Goal: Task Accomplishment & Management: Manage account settings

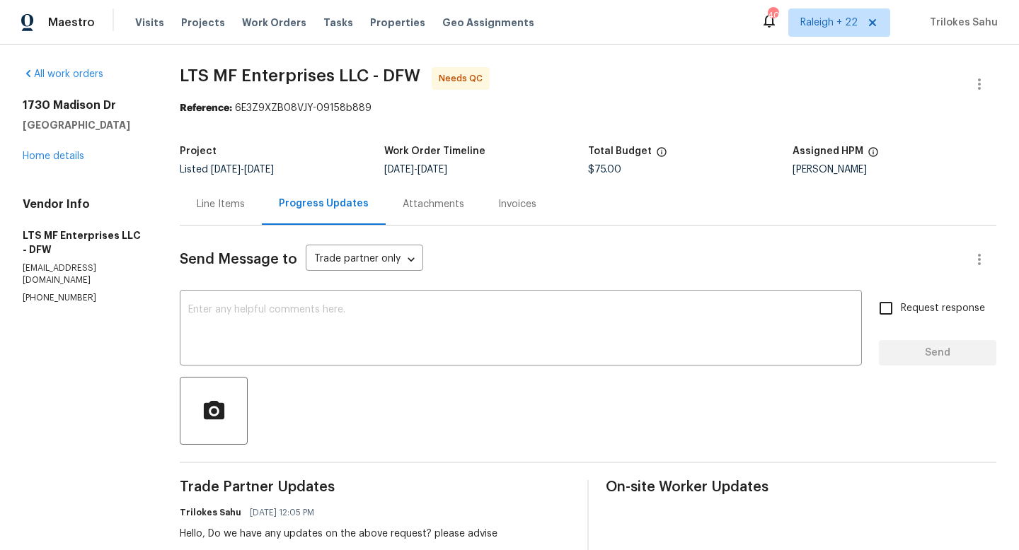
click at [202, 208] on div "Line Items" at bounding box center [221, 204] width 48 height 14
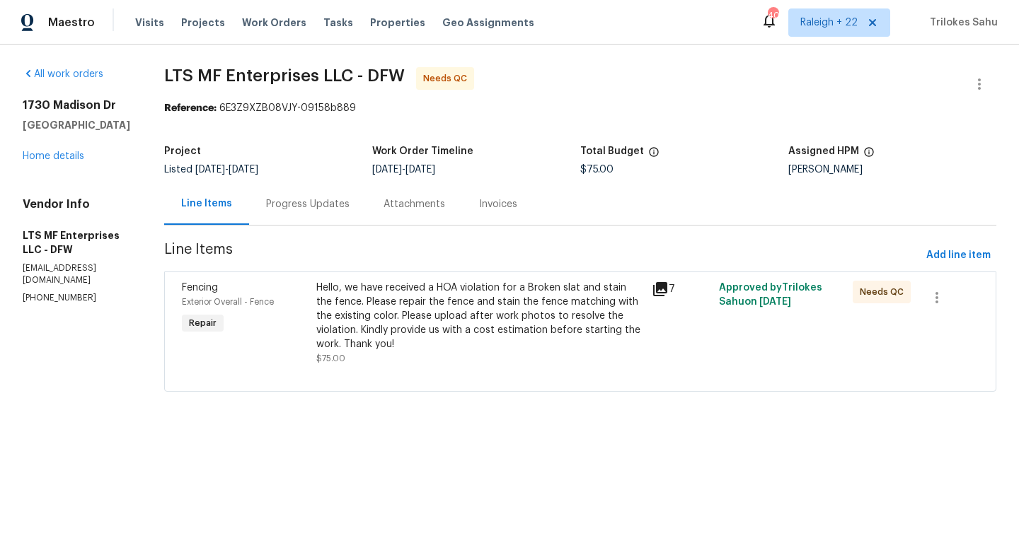
click at [450, 306] on div "Hello, we have received a HOA violation for a Broken slat and stain the fence. …" at bounding box center [479, 316] width 327 height 71
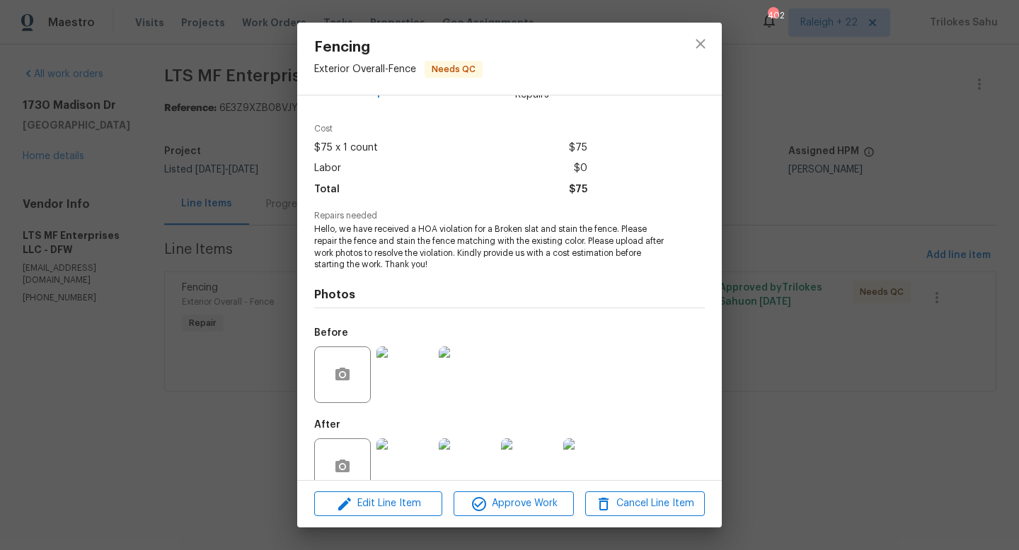
scroll to position [66, 0]
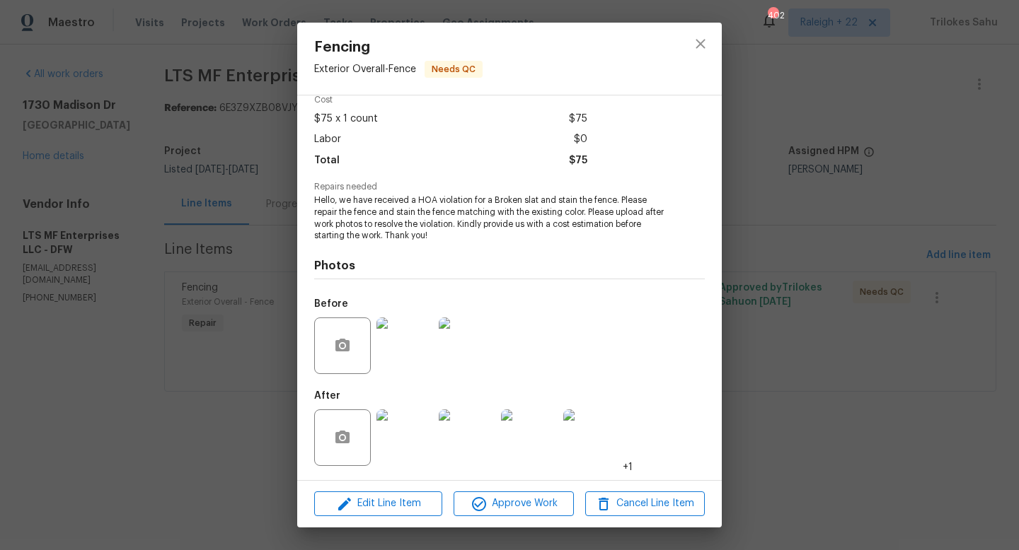
click at [402, 339] on img at bounding box center [404, 346] width 57 height 57
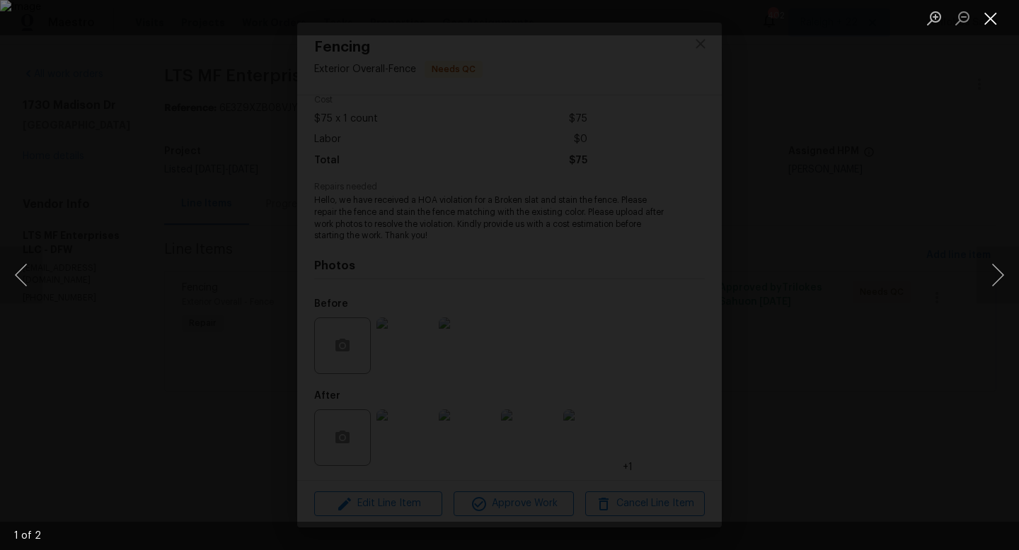
click at [993, 21] on button "Close lightbox" at bounding box center [990, 18] width 28 height 25
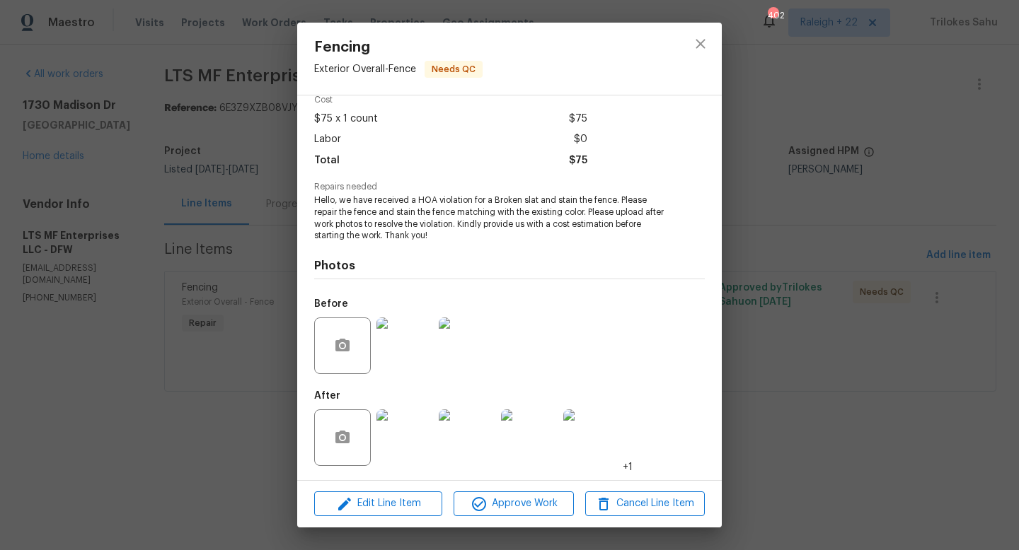
click at [429, 337] on img at bounding box center [404, 346] width 57 height 57
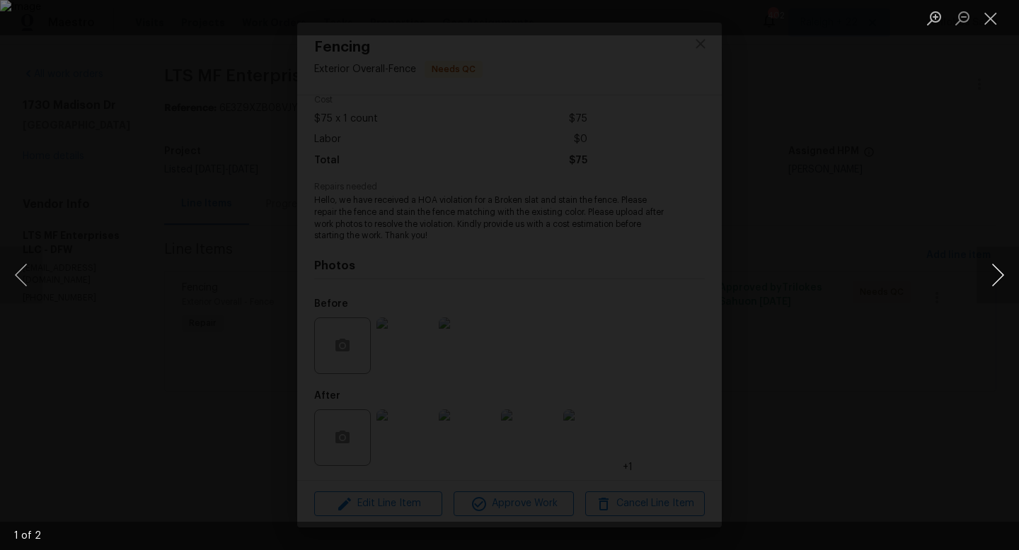
click at [1001, 275] on button "Next image" at bounding box center [997, 275] width 42 height 57
click at [992, 20] on button "Close lightbox" at bounding box center [990, 18] width 28 height 25
click at [994, 21] on button "Close lightbox" at bounding box center [990, 18] width 28 height 25
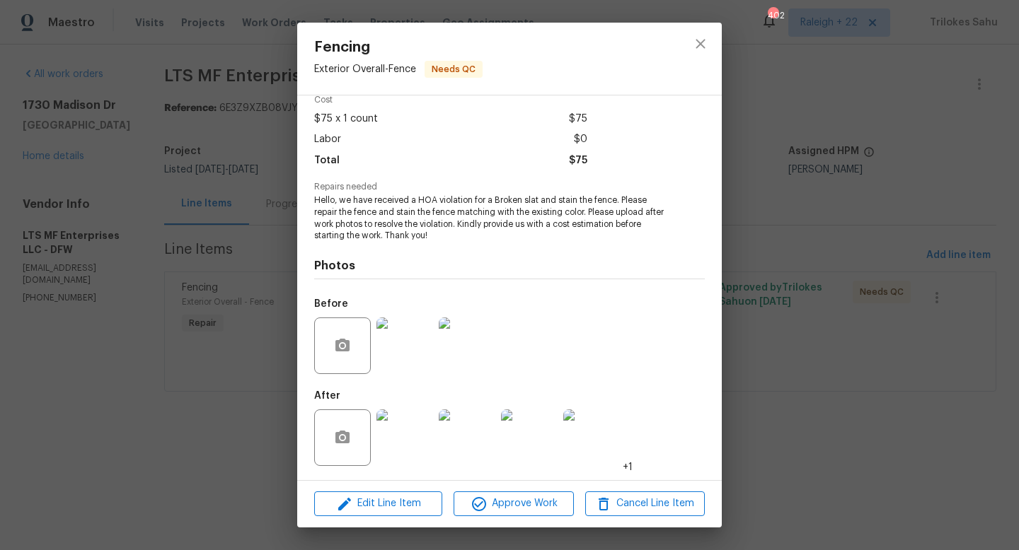
click at [395, 452] on img at bounding box center [404, 438] width 57 height 57
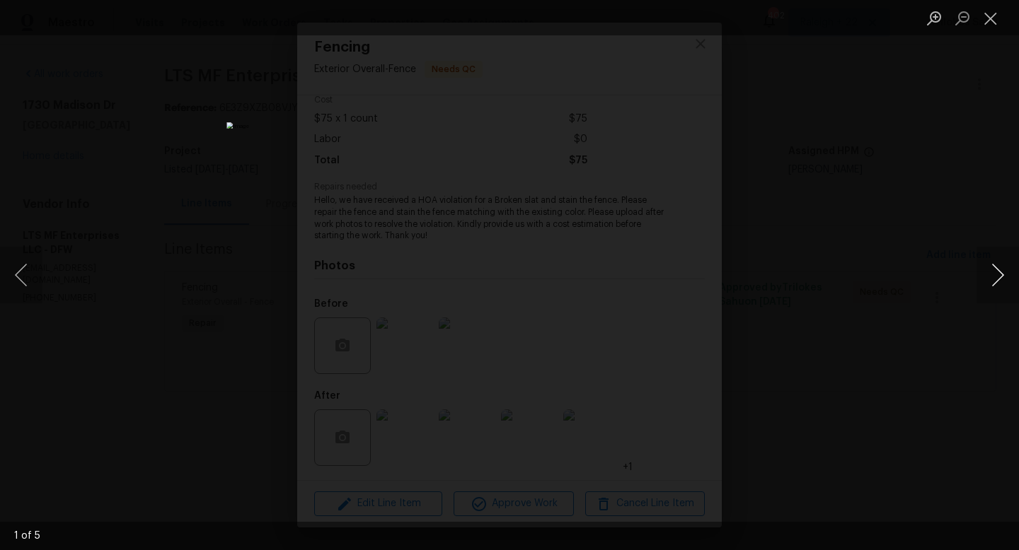
click at [1000, 279] on button "Next image" at bounding box center [997, 275] width 42 height 57
click at [996, 279] on button "Next image" at bounding box center [997, 275] width 42 height 57
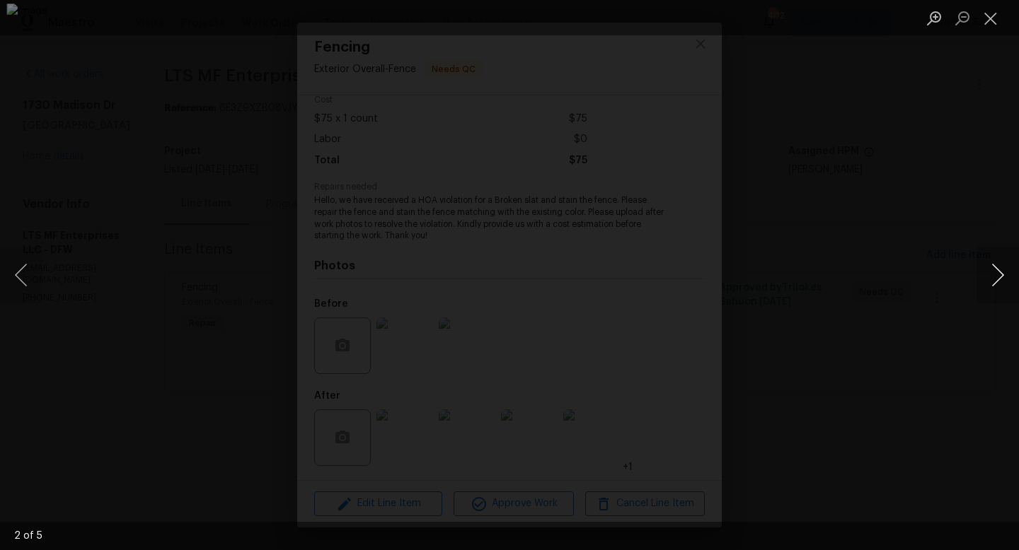
click at [996, 279] on button "Next image" at bounding box center [997, 275] width 42 height 57
click at [21, 274] on button "Previous image" at bounding box center [21, 275] width 42 height 57
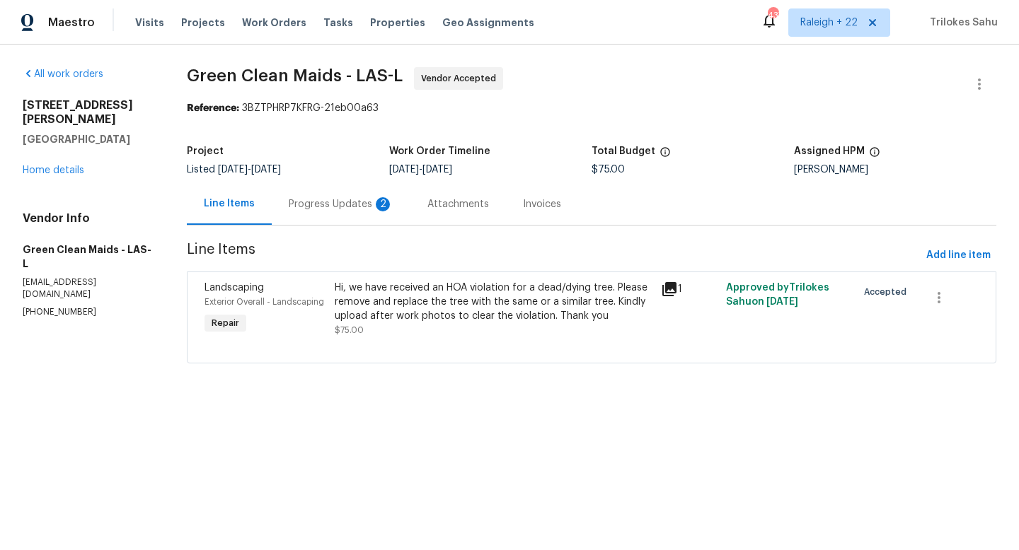
click at [325, 206] on div "Progress Updates 2" at bounding box center [341, 204] width 105 height 14
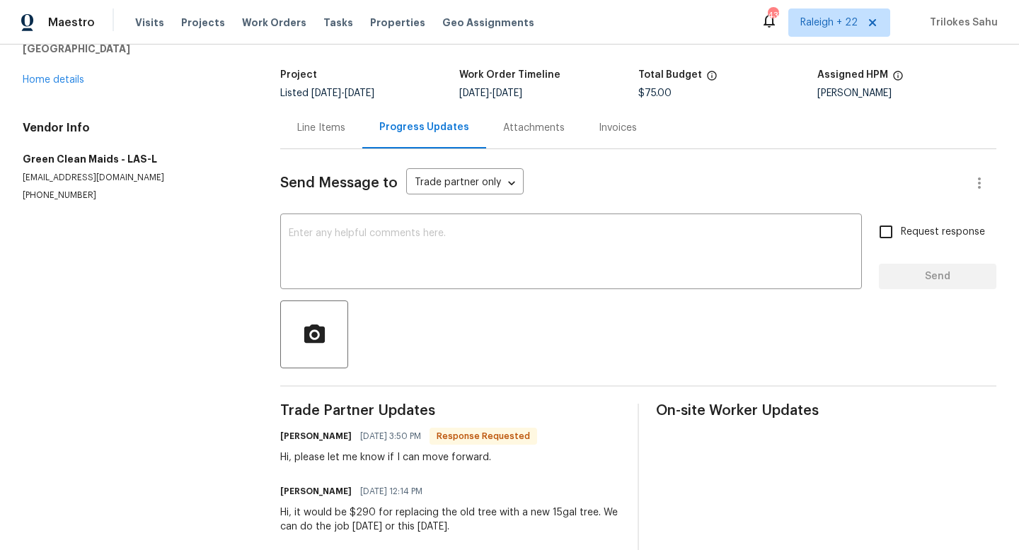
scroll to position [57, 0]
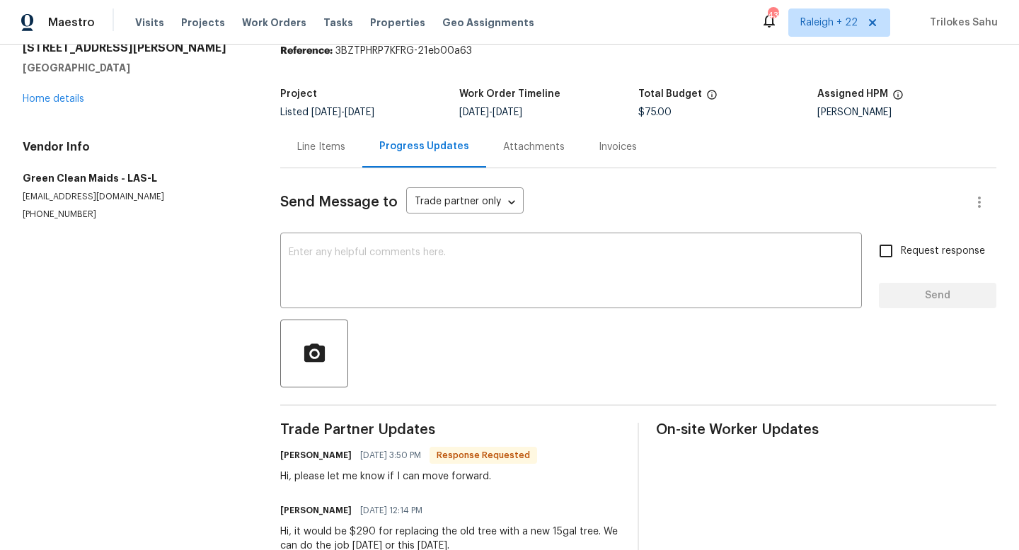
click at [329, 154] on div "Line Items" at bounding box center [321, 147] width 48 height 14
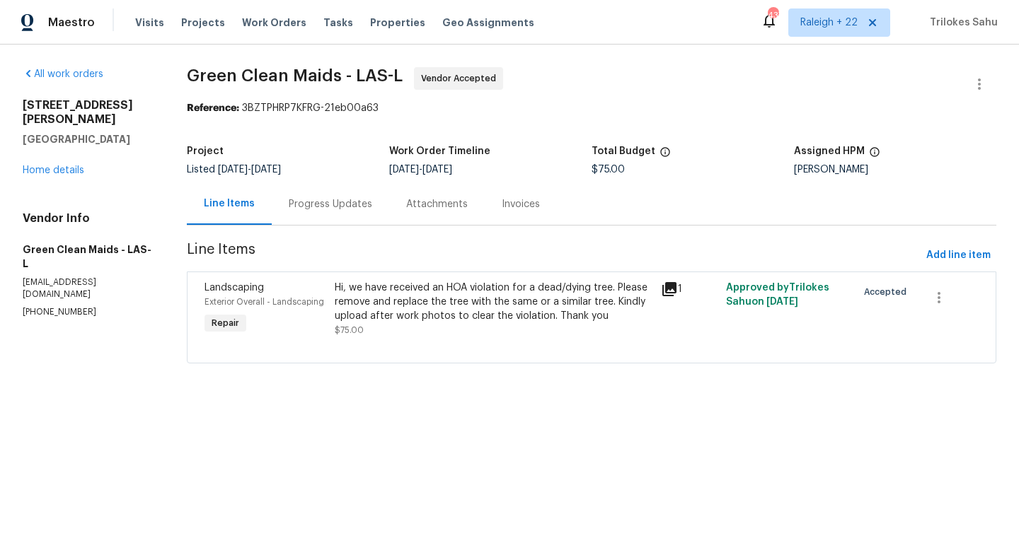
click at [566, 304] on div "Hi, we have received an HOA violation for a dead/dying tree. Please remove and …" at bounding box center [494, 302] width 318 height 42
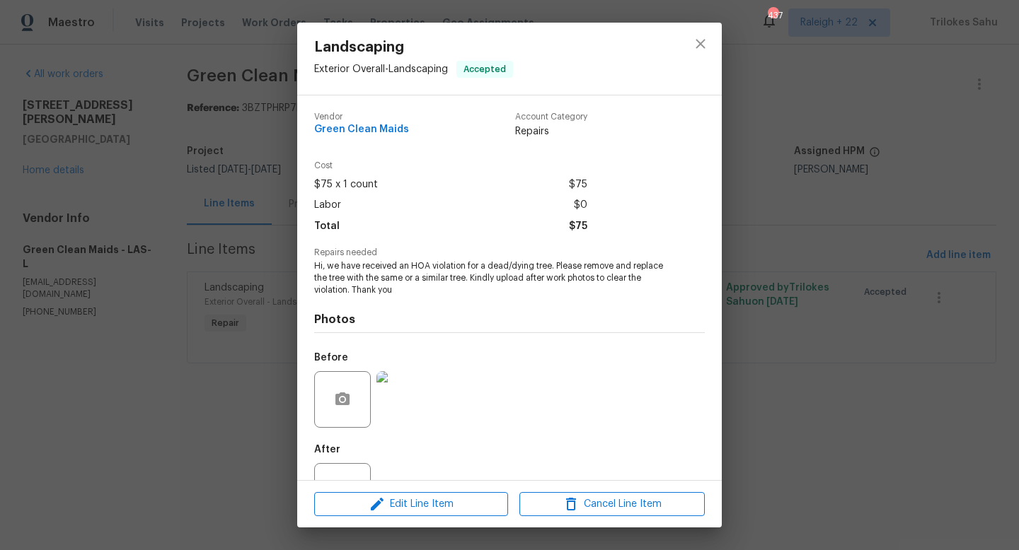
click at [412, 417] on img at bounding box center [404, 399] width 57 height 57
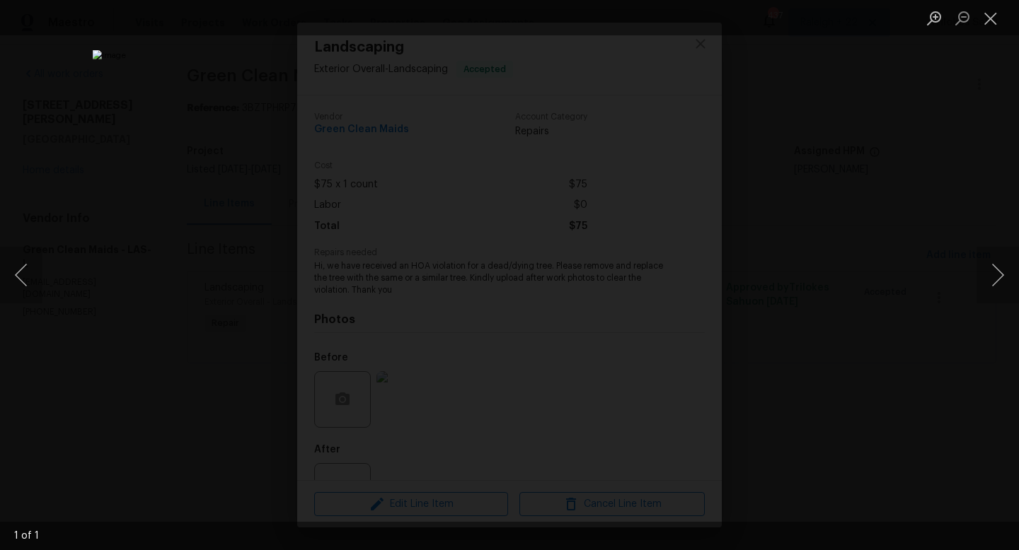
click at [769, 281] on div "Lightbox" at bounding box center [509, 275] width 1019 height 550
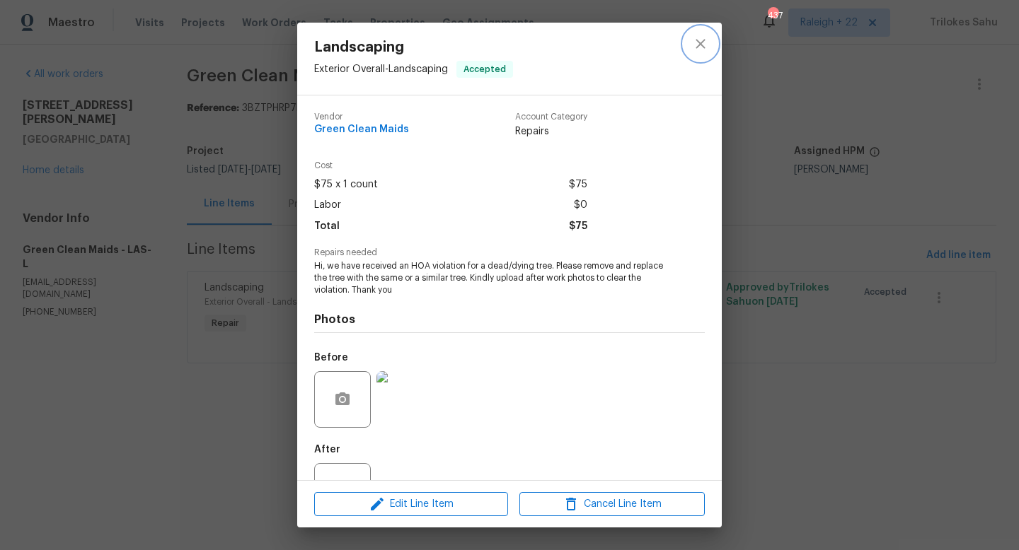
click at [688, 42] on button "close" at bounding box center [700, 44] width 34 height 34
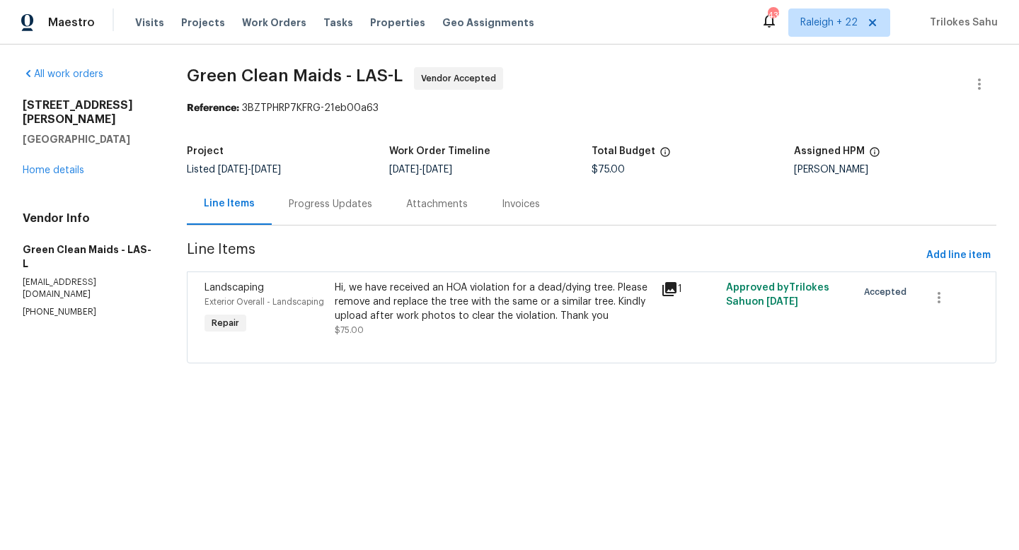
click at [311, 222] on div "Progress Updates" at bounding box center [330, 204] width 117 height 42
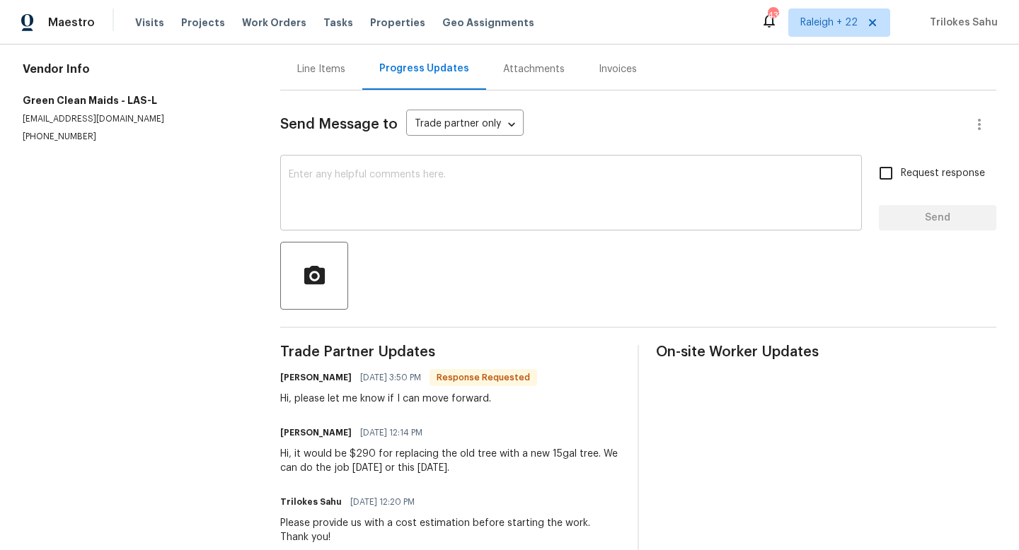
scroll to position [169, 0]
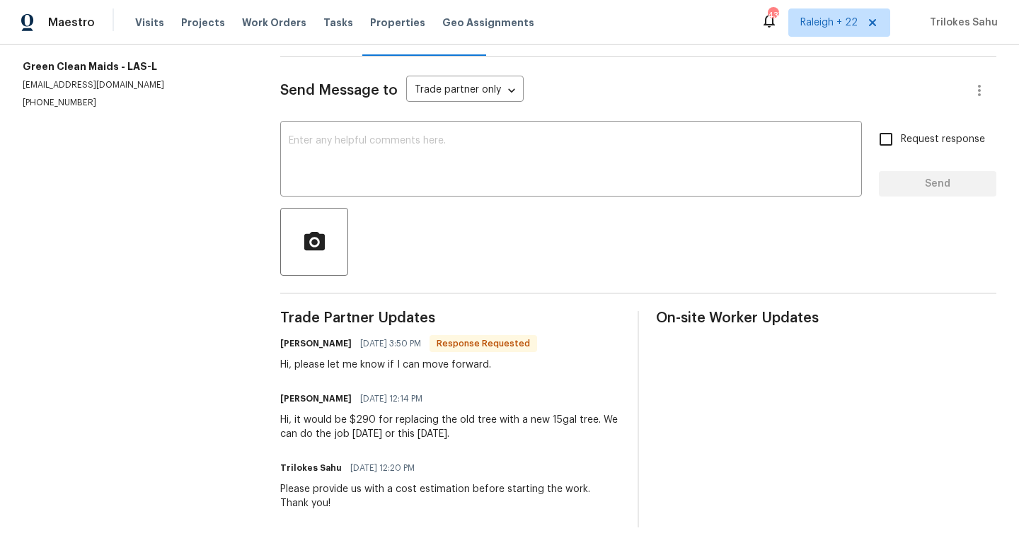
drag, startPoint x: 270, startPoint y: 415, endPoint x: 475, endPoint y: 449, distance: 207.3
click at [474, 449] on div "All work orders [STREET_ADDRESS][PERSON_NAME] Home details Vendor Info Green Cl…" at bounding box center [509, 212] width 1019 height 675
click at [492, 384] on div "Trade Partner Updates [PERSON_NAME] [DATE] 3:50 PM Response Requested Hi, pleas…" at bounding box center [450, 419] width 340 height 216
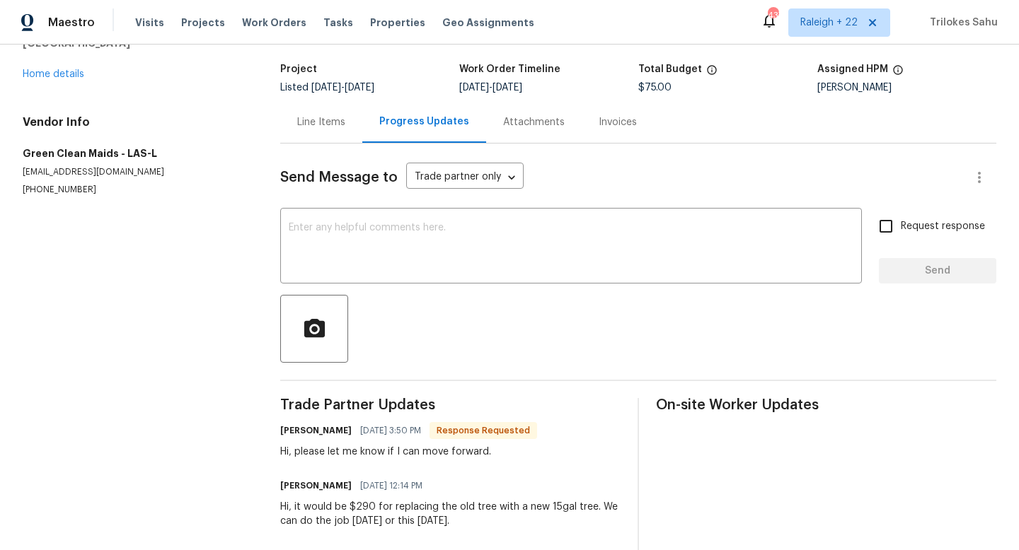
scroll to position [73, 0]
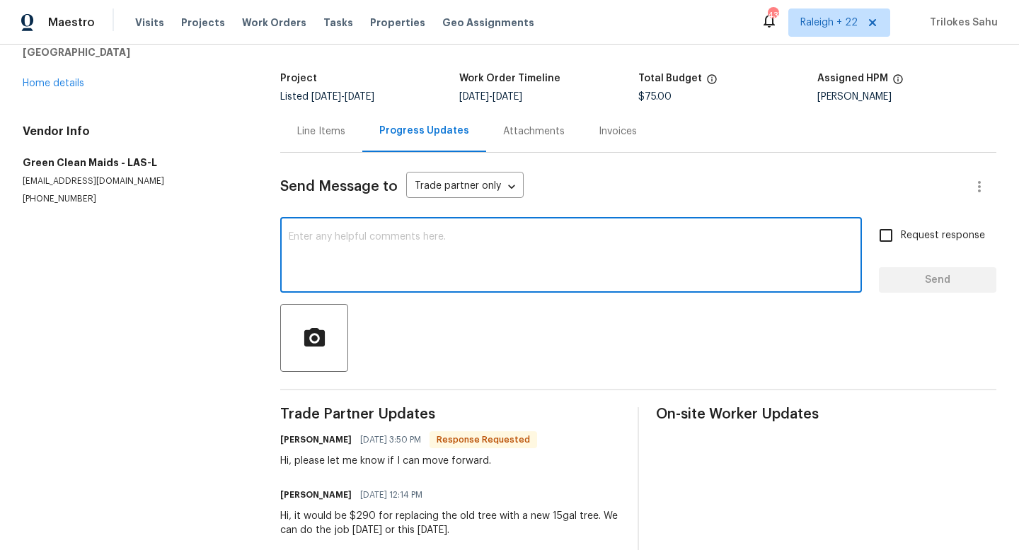
click at [468, 260] on textarea at bounding box center [571, 257] width 565 height 50
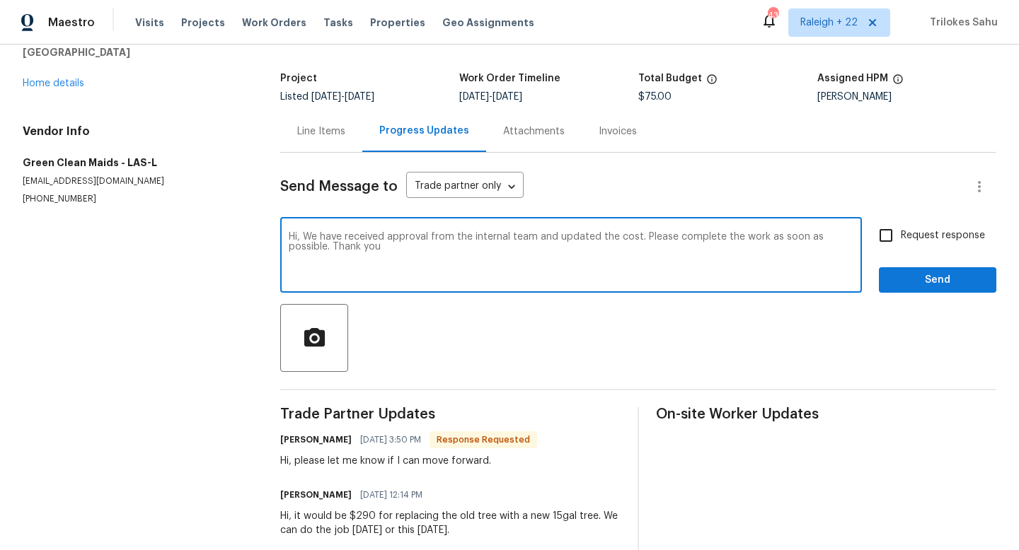
type textarea "Hi, We have received approval from the internal team and updated the cost. Plea…"
click at [884, 235] on input "Request response" at bounding box center [886, 236] width 30 height 30
checkbox input "true"
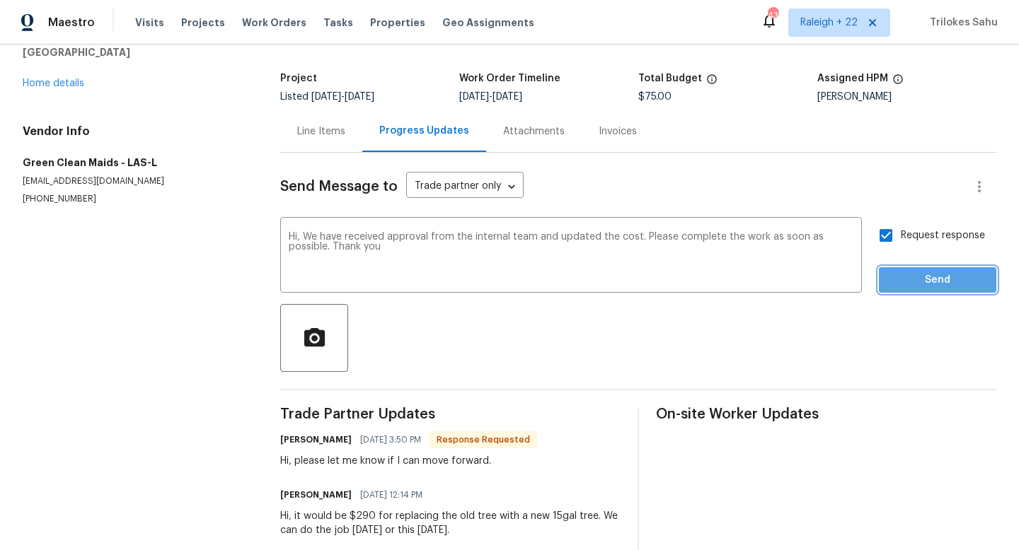
click at [908, 279] on span "Send" at bounding box center [937, 281] width 95 height 18
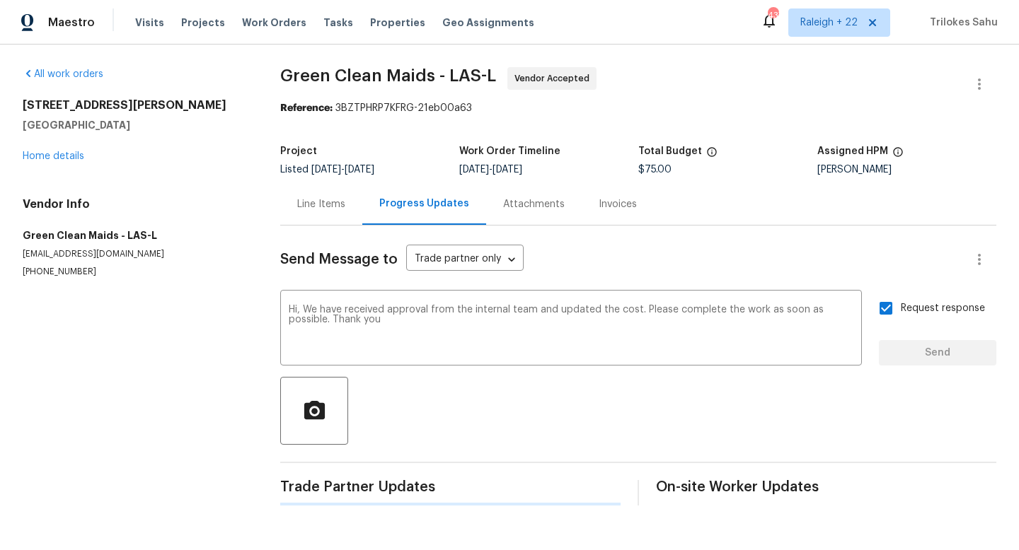
scroll to position [0, 0]
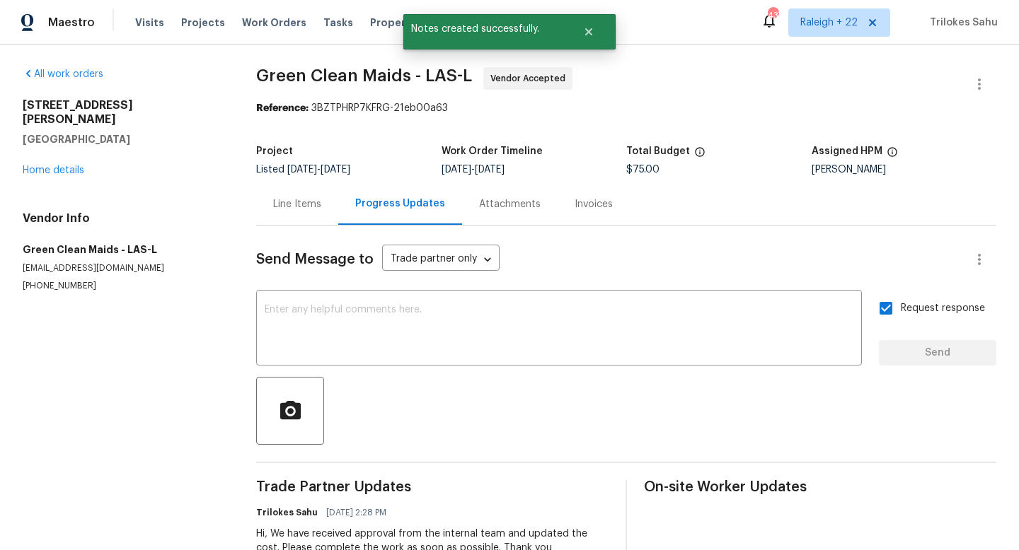
click at [328, 199] on div "Line Items" at bounding box center [297, 204] width 82 height 42
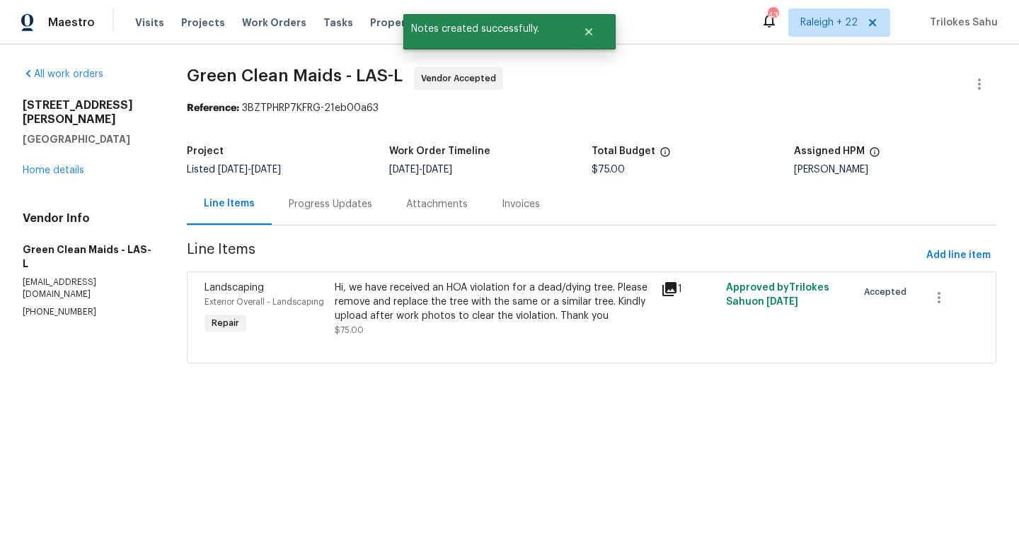
click at [446, 310] on div "Hi, we have received an HOA violation for a dead/dying tree. Please remove and …" at bounding box center [494, 302] width 318 height 42
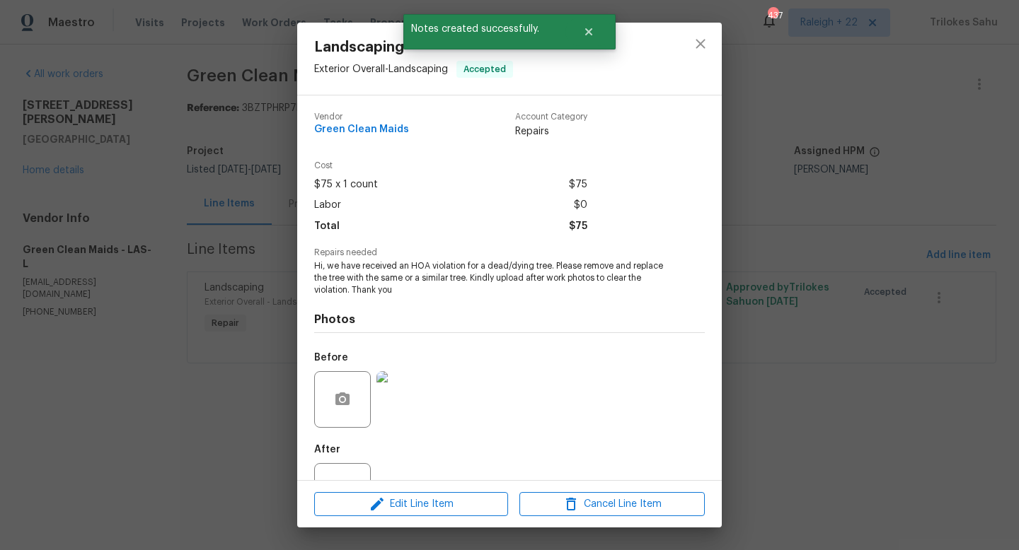
scroll to position [54, 0]
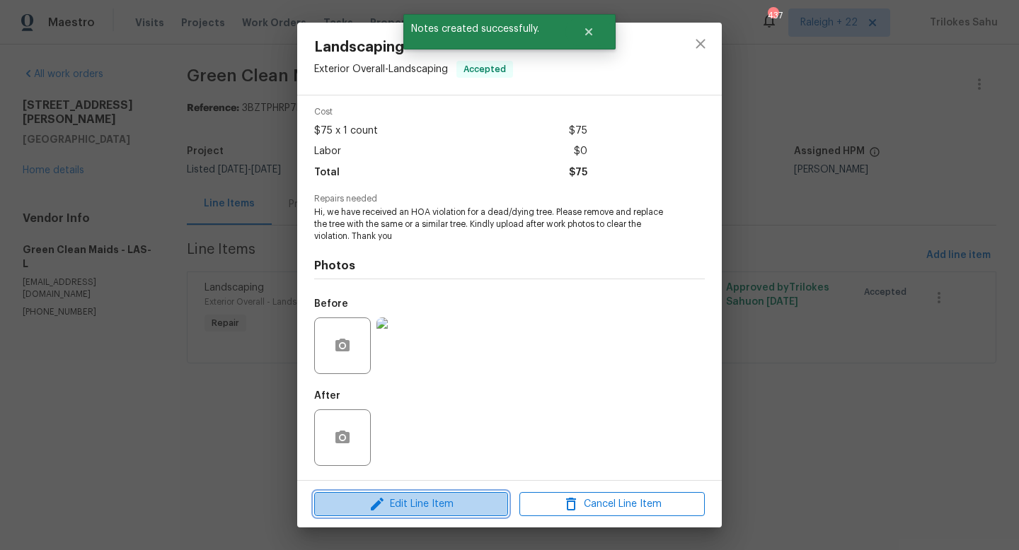
click at [404, 504] on span "Edit Line Item" at bounding box center [410, 505] width 185 height 18
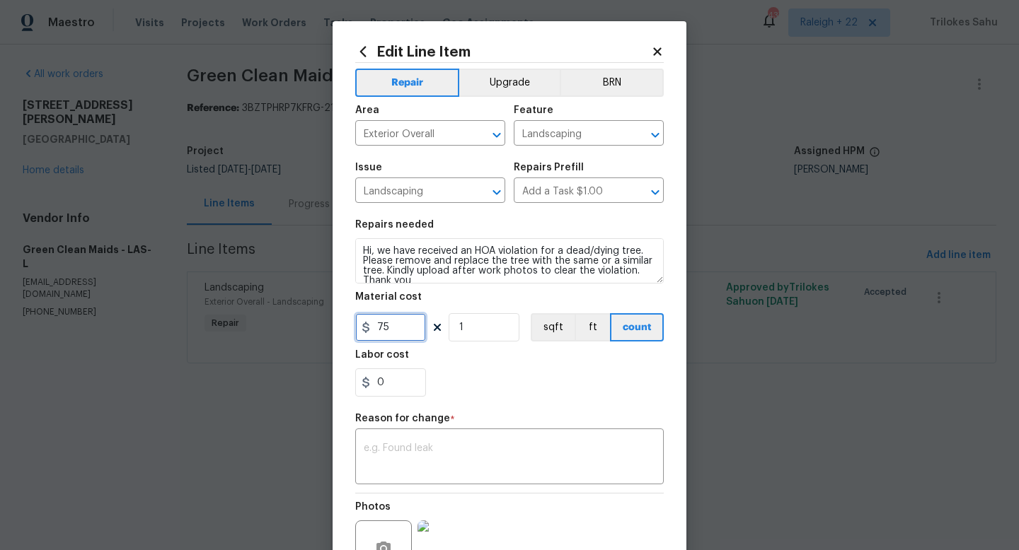
drag, startPoint x: 390, startPoint y: 333, endPoint x: 376, endPoint y: 331, distance: 13.5
click at [376, 332] on input "75" at bounding box center [390, 327] width 71 height 28
type input "290"
click at [439, 461] on textarea at bounding box center [509, 459] width 291 height 30
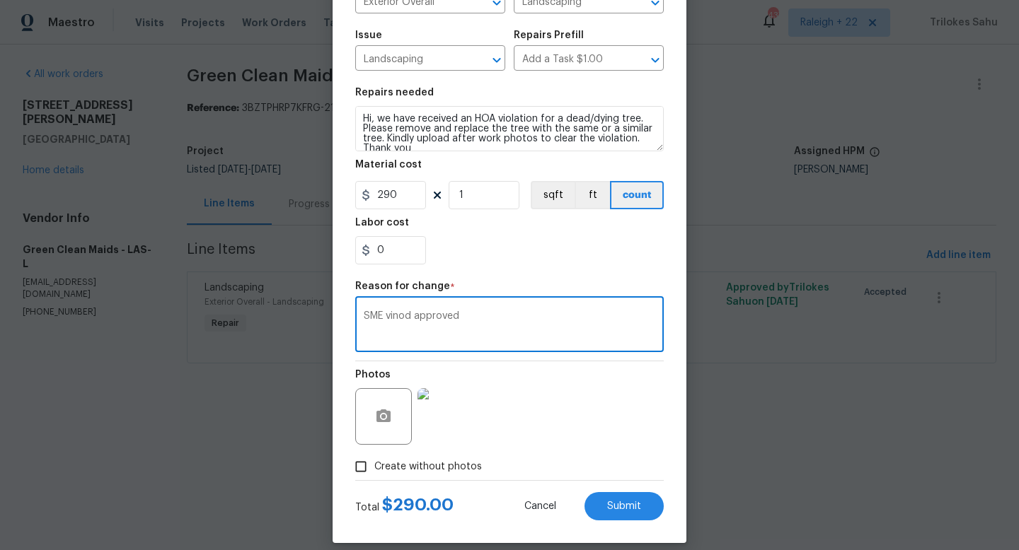
scroll to position [147, 0]
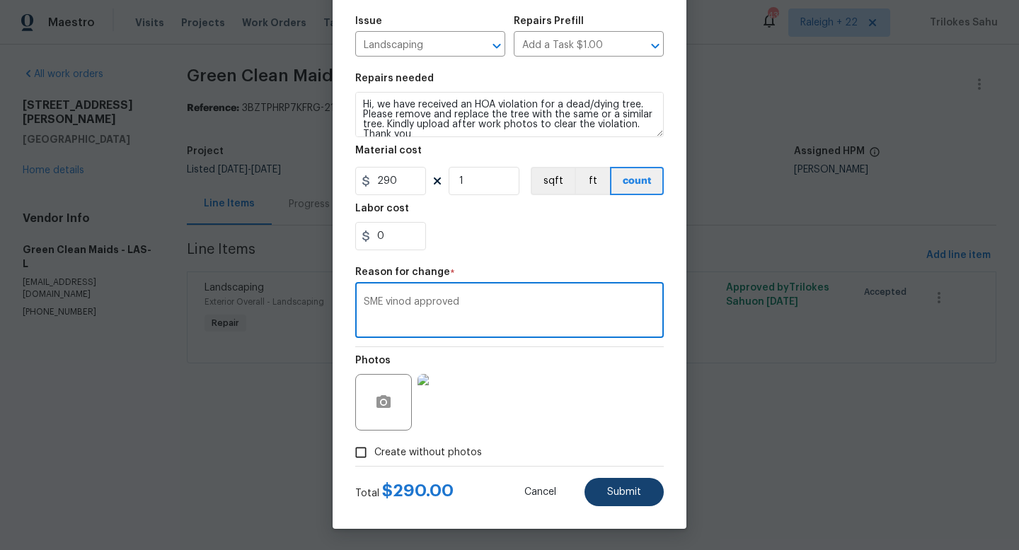
type textarea "SME vinod approved"
click at [625, 492] on span "Submit" at bounding box center [624, 492] width 34 height 11
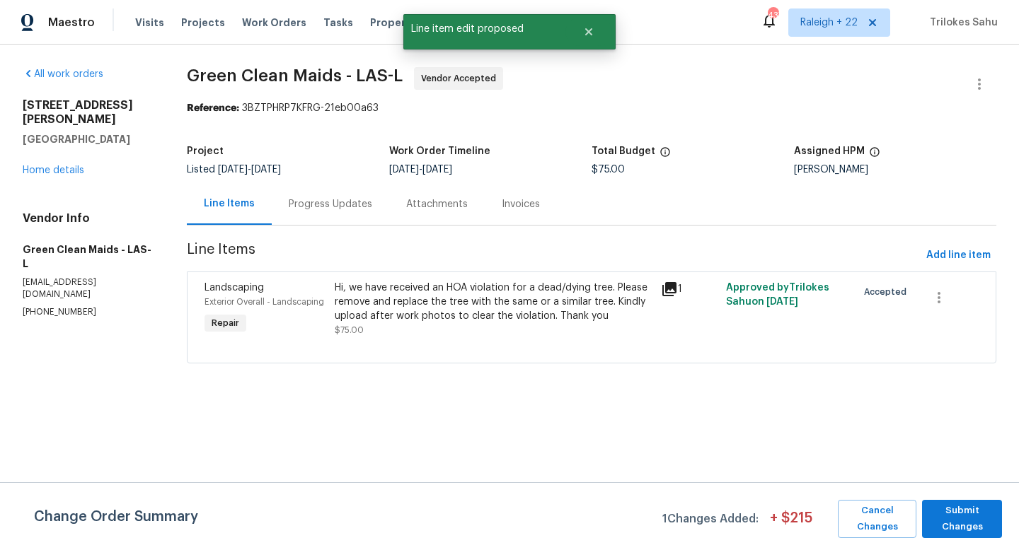
scroll to position [0, 0]
click at [975, 513] on span "Submit Changes" at bounding box center [962, 519] width 66 height 33
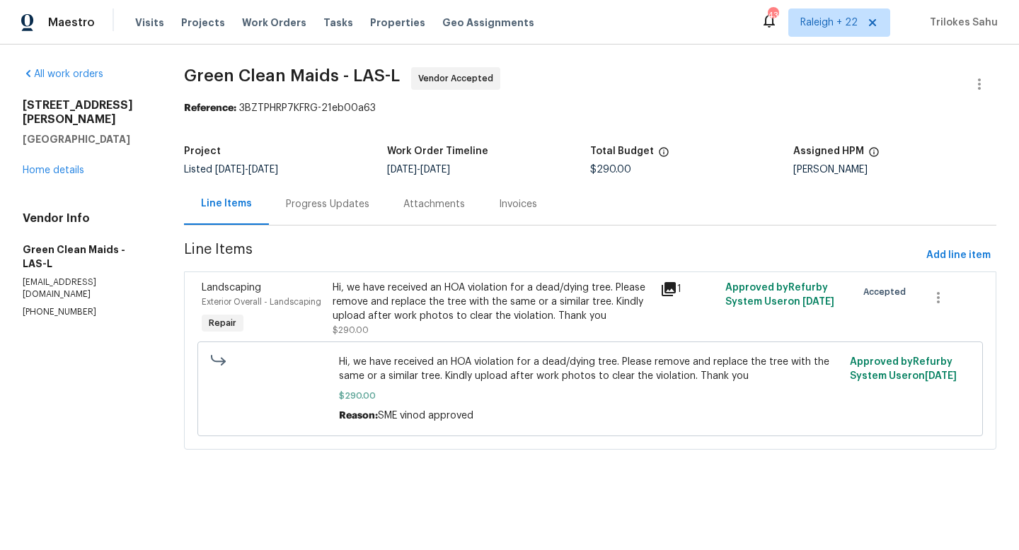
click at [344, 207] on div "Progress Updates" at bounding box center [327, 204] width 83 height 14
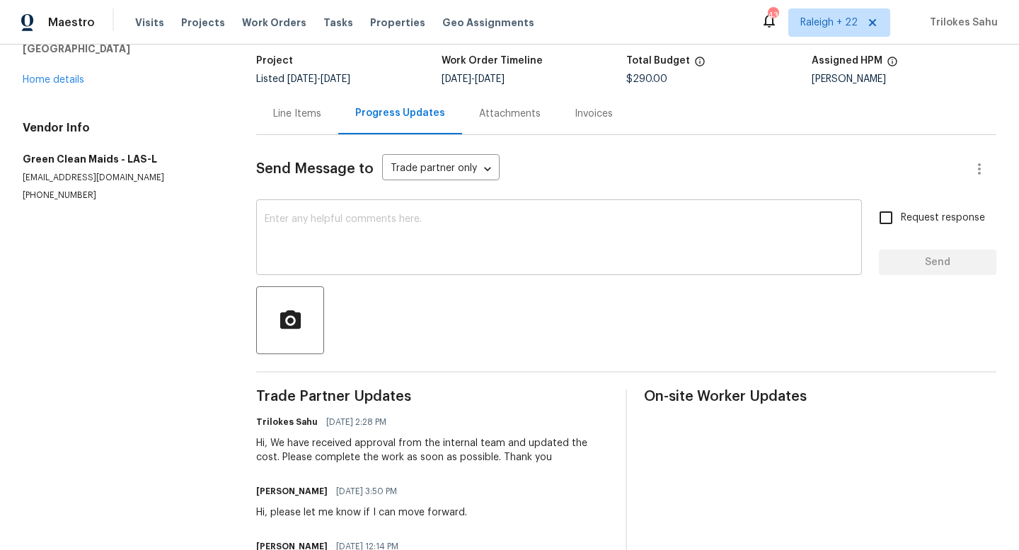
scroll to position [86, 0]
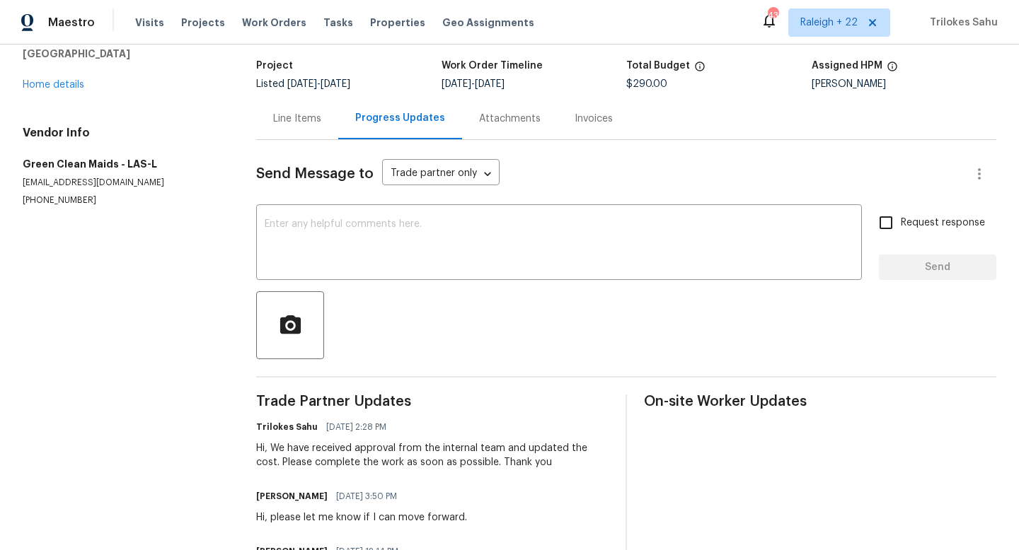
click at [308, 127] on div "Line Items" at bounding box center [297, 119] width 82 height 42
